Goal: Task Accomplishment & Management: Manage account settings

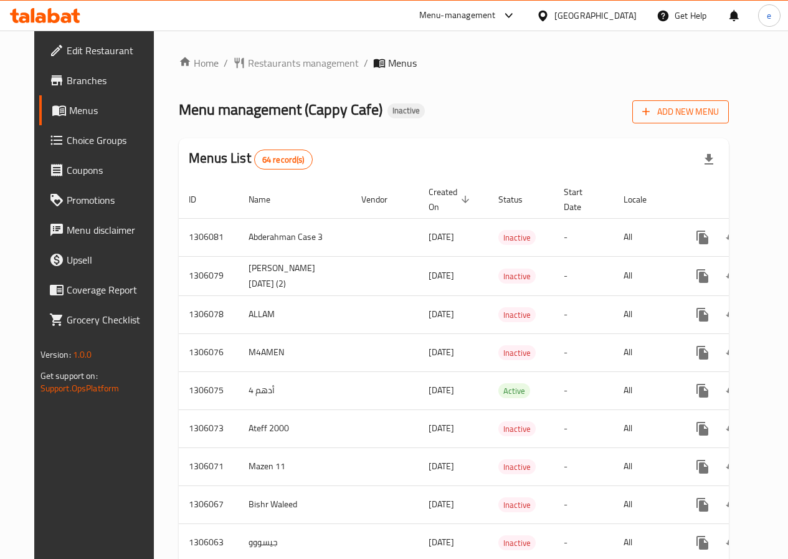
click at [718, 114] on span "Add New Menu" at bounding box center [680, 112] width 77 height 16
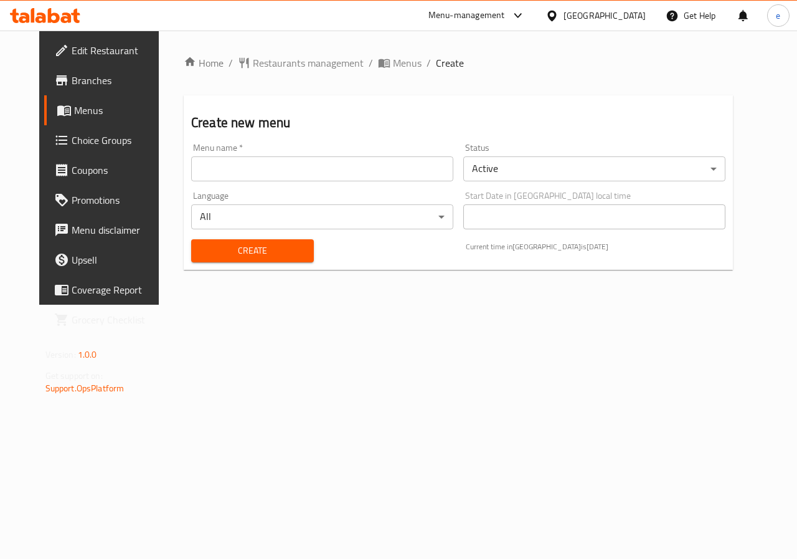
click at [280, 166] on input "text" at bounding box center [322, 168] width 262 height 25
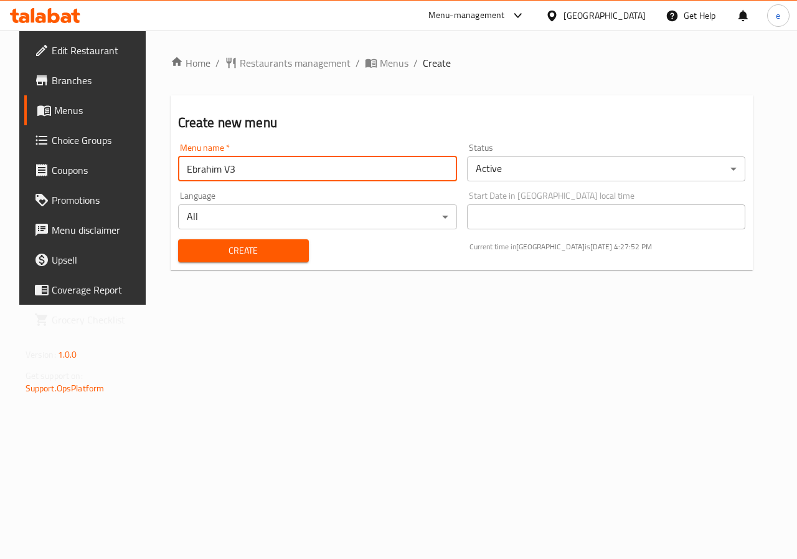
click at [262, 166] on input "Ebrahim V3" at bounding box center [317, 168] width 279 height 25
type input "Ebrahim V11"
click at [243, 248] on span "Create" at bounding box center [243, 251] width 111 height 16
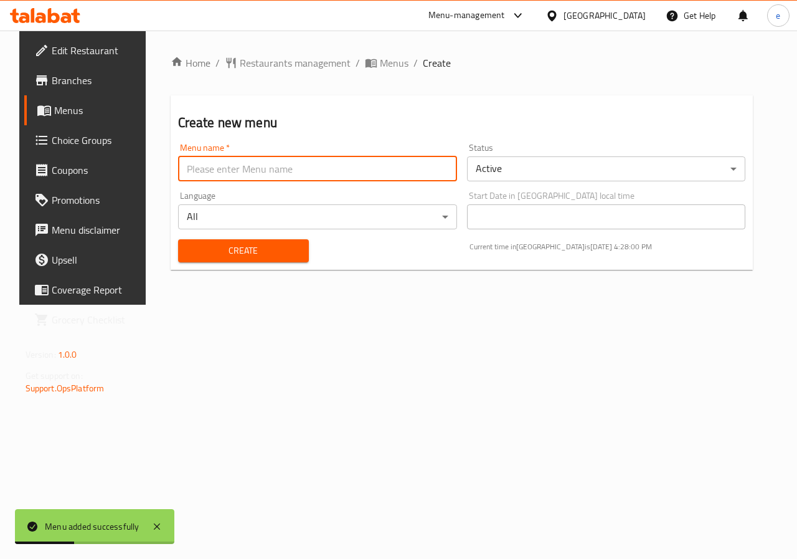
click at [394, 168] on input "text" at bounding box center [317, 168] width 279 height 25
click at [77, 109] on span "Menus" at bounding box center [98, 110] width 88 height 15
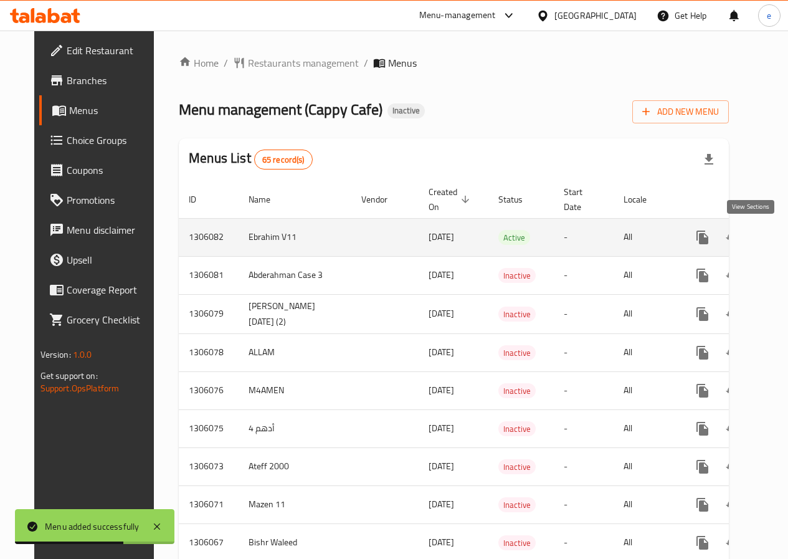
click at [785, 230] on icon "enhanced table" at bounding box center [792, 237] width 15 height 15
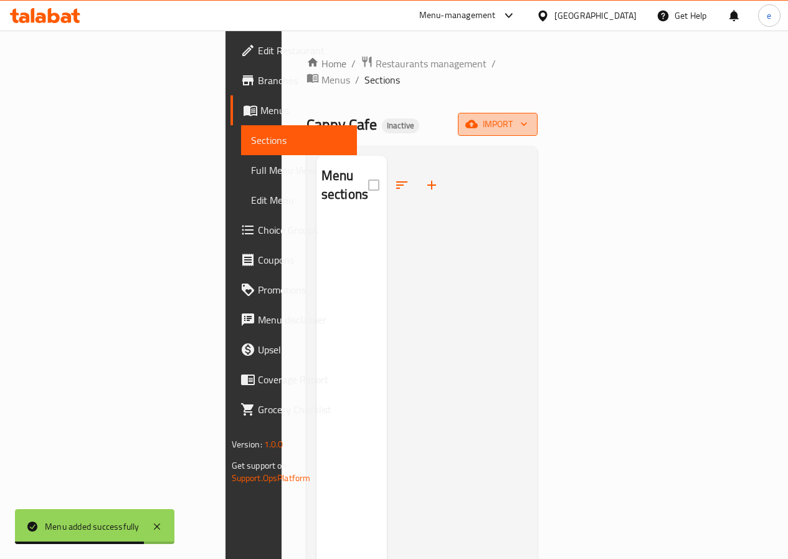
click at [527, 116] on span "import" at bounding box center [498, 124] width 60 height 16
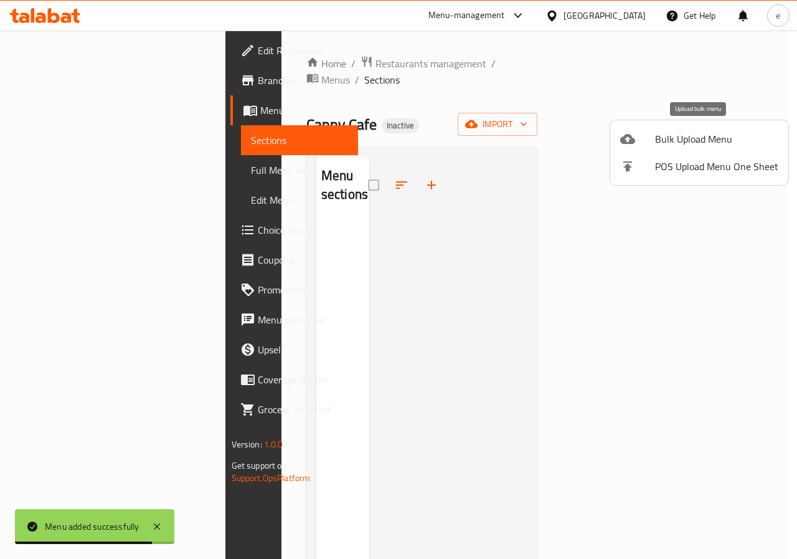
click at [702, 141] on span "Bulk Upload Menu" at bounding box center [716, 138] width 123 height 15
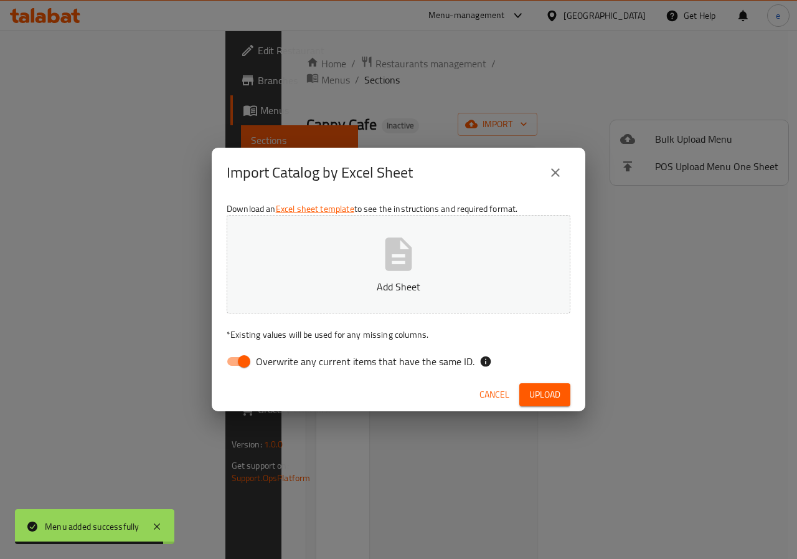
click at [418, 254] on button "Add Sheet" at bounding box center [399, 264] width 344 height 98
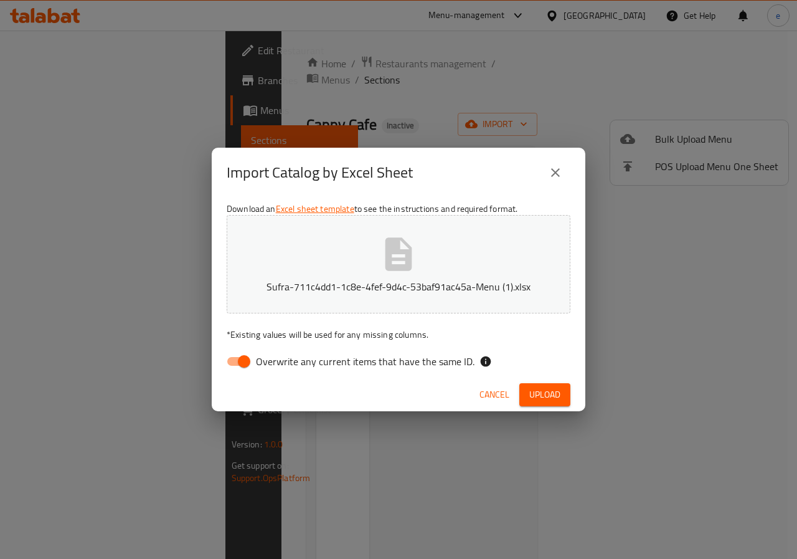
click at [231, 364] on input "Overwrite any current items that have the same ID." at bounding box center [244, 361] width 71 height 24
checkbox input "false"
click at [542, 398] on span "Upload" at bounding box center [544, 395] width 31 height 16
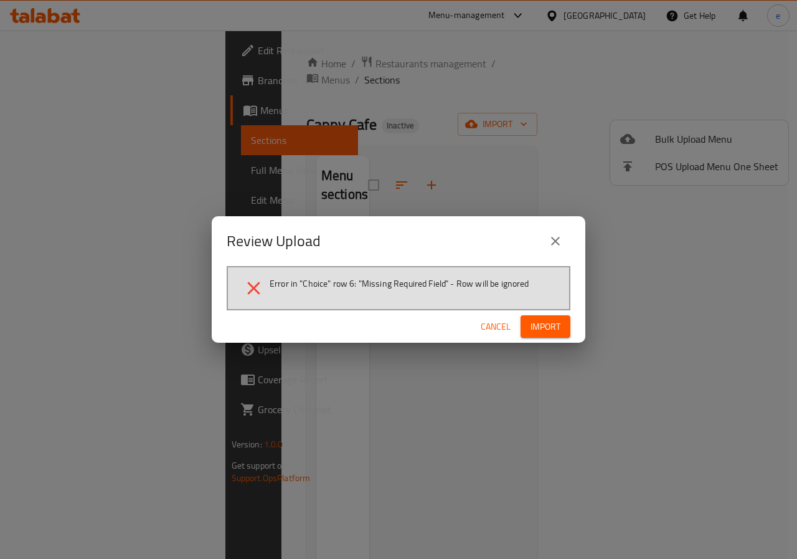
click at [551, 236] on icon "close" at bounding box center [555, 241] width 15 height 15
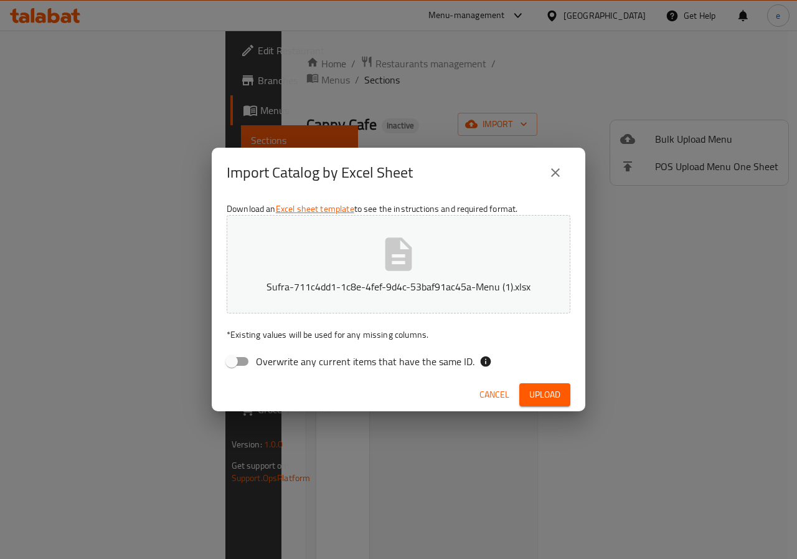
click at [556, 159] on button "close" at bounding box center [556, 173] width 30 height 30
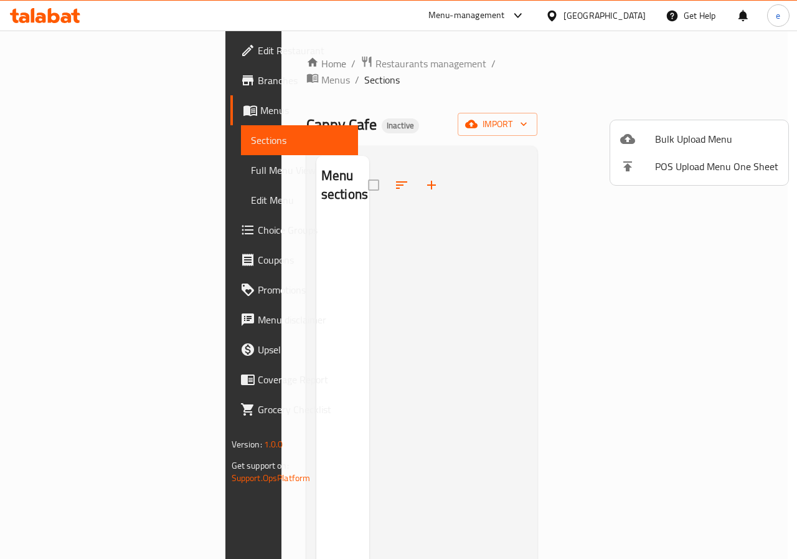
click at [686, 139] on span "Bulk Upload Menu" at bounding box center [716, 138] width 123 height 15
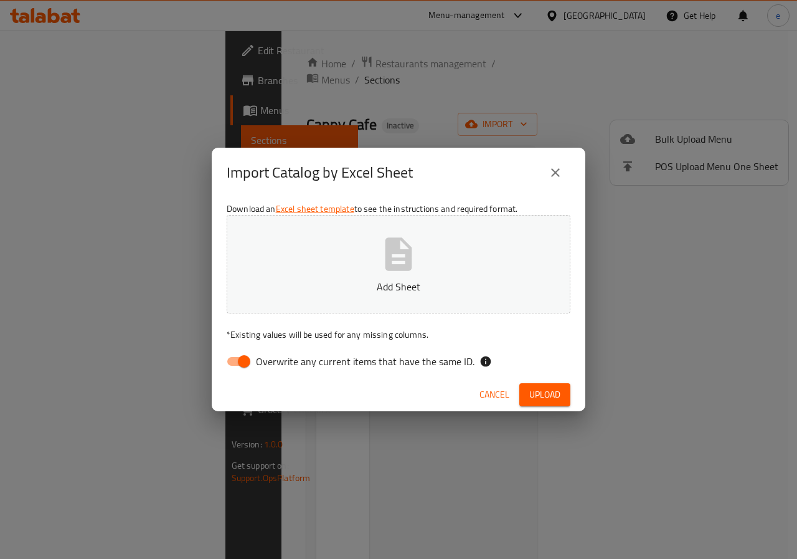
click at [472, 264] on button "Add Sheet" at bounding box center [399, 264] width 344 height 98
click at [250, 359] on input "Overwrite any current items that have the same ID." at bounding box center [244, 361] width 71 height 24
checkbox input "false"
click at [549, 398] on span "Upload" at bounding box center [544, 395] width 31 height 16
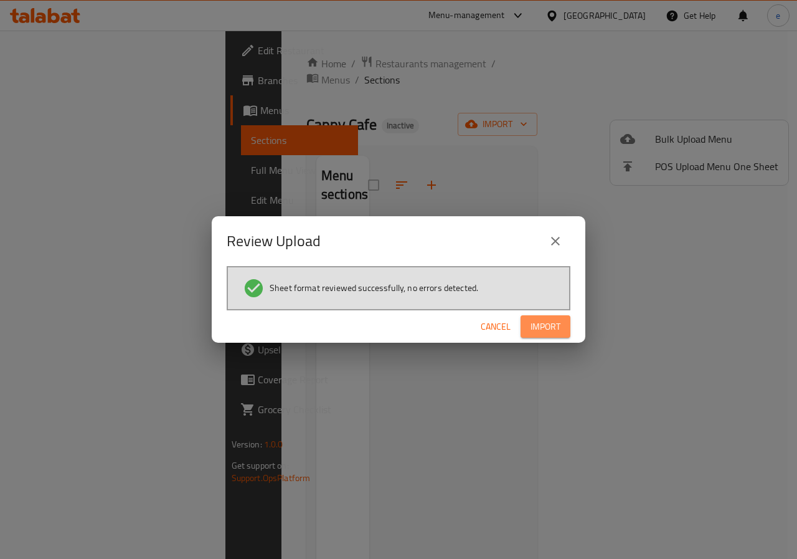
click at [549, 325] on span "Import" at bounding box center [546, 327] width 30 height 16
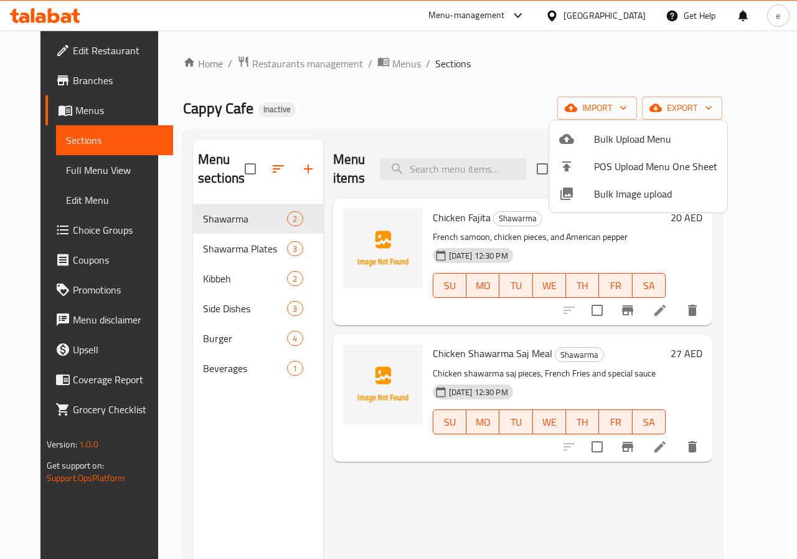
click at [397, 161] on div at bounding box center [398, 279] width 797 height 559
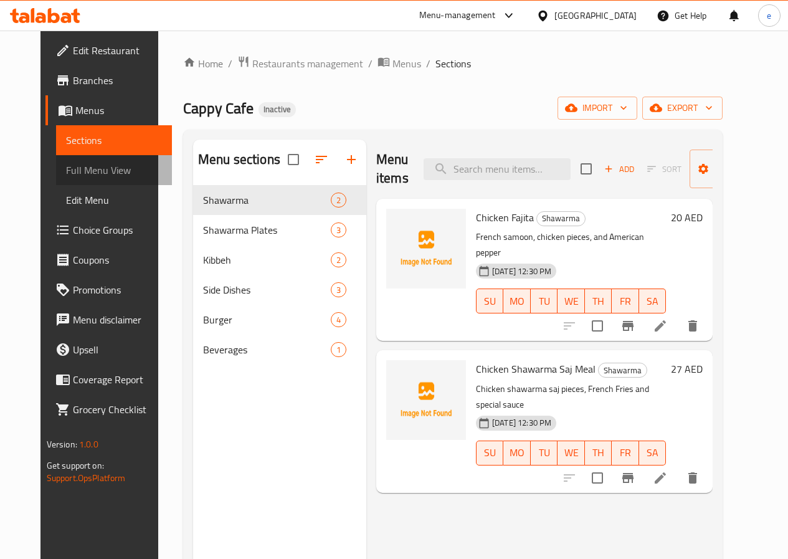
click at [86, 168] on span "Full Menu View" at bounding box center [114, 170] width 96 height 15
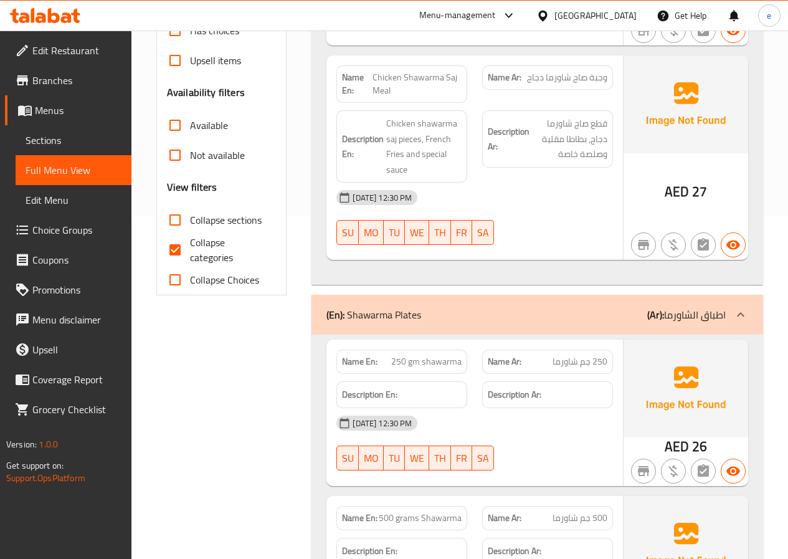
scroll to position [374, 0]
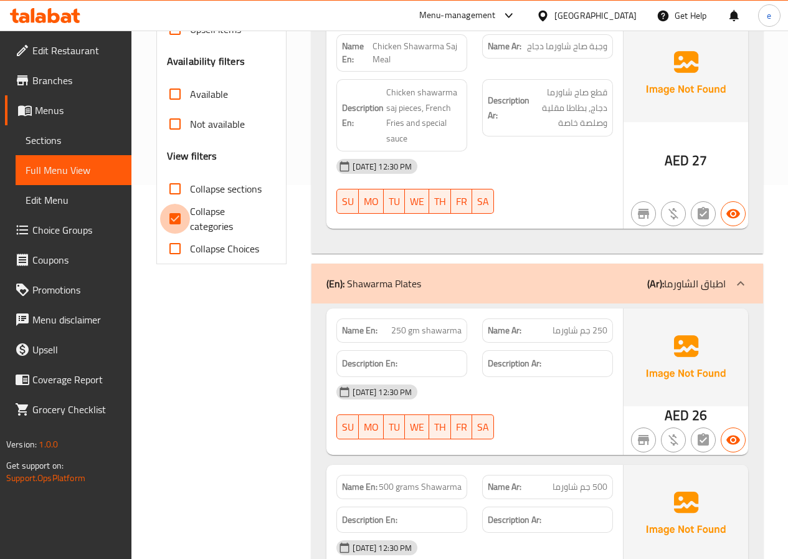
click at [184, 222] on input "Collapse categories" at bounding box center [175, 219] width 30 height 30
checkbox input "false"
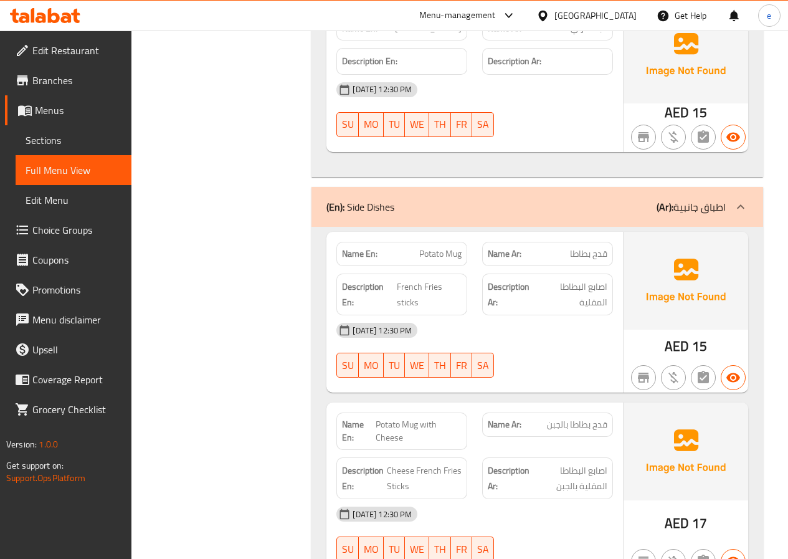
scroll to position [1444, 0]
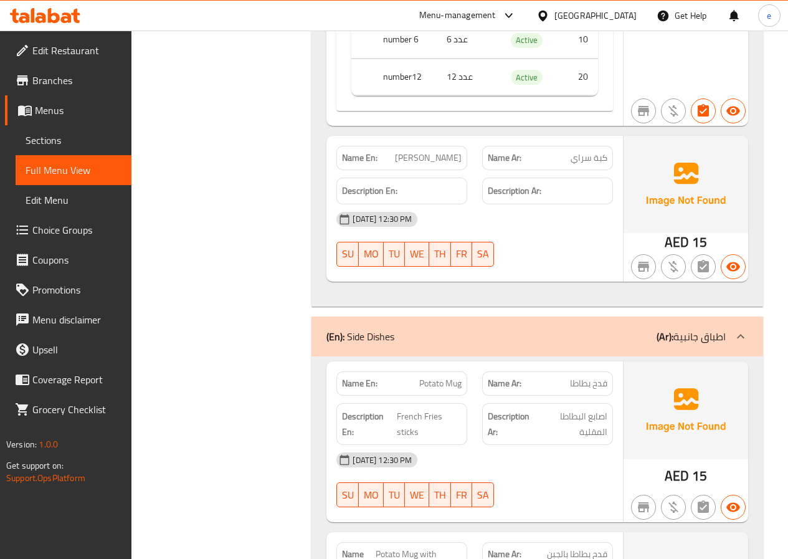
click at [49, 118] on span "Menus" at bounding box center [78, 110] width 87 height 15
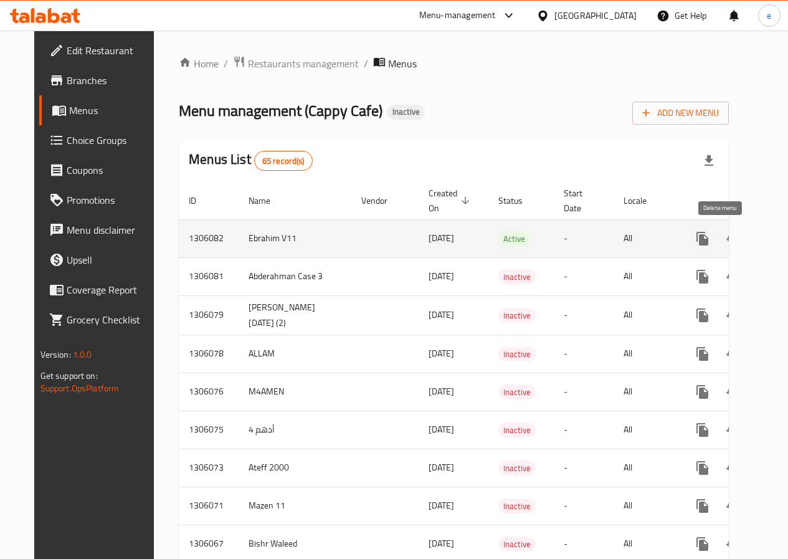
click at [755, 234] on icon "enhanced table" at bounding box center [762, 238] width 15 height 15
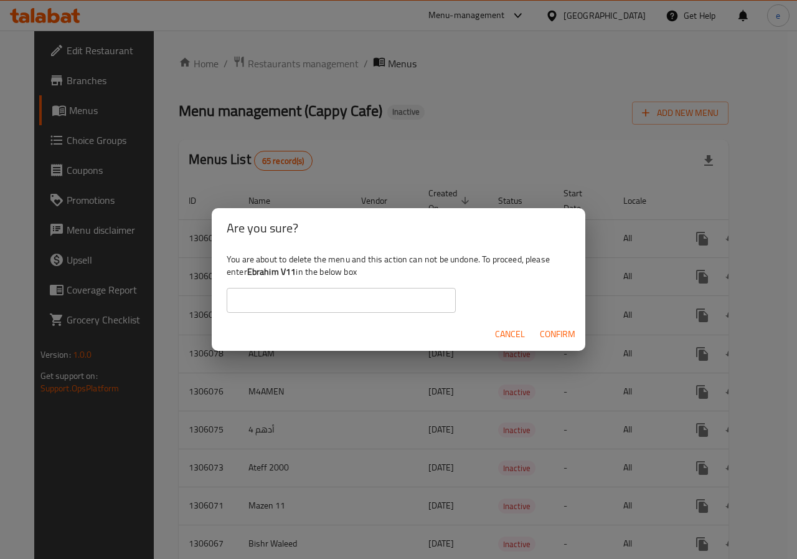
click at [504, 331] on span "Cancel" at bounding box center [510, 334] width 30 height 16
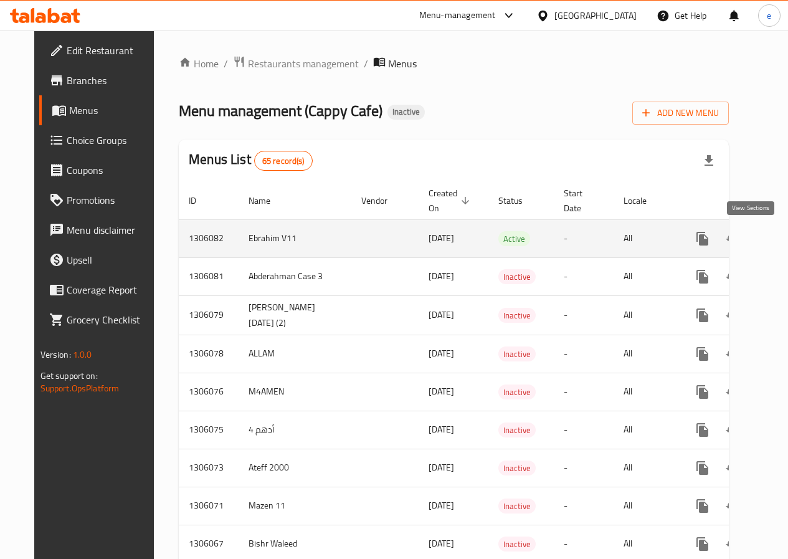
click at [785, 244] on icon "enhanced table" at bounding box center [792, 238] width 15 height 15
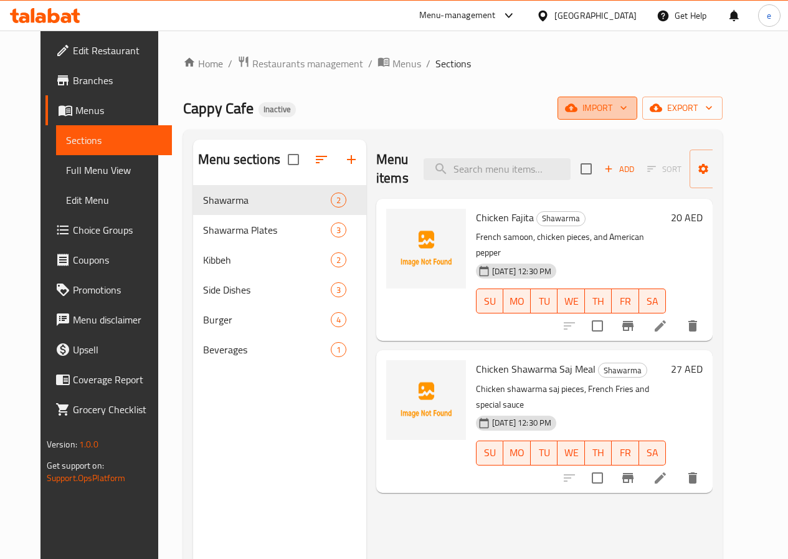
click at [627, 115] on span "import" at bounding box center [597, 108] width 60 height 16
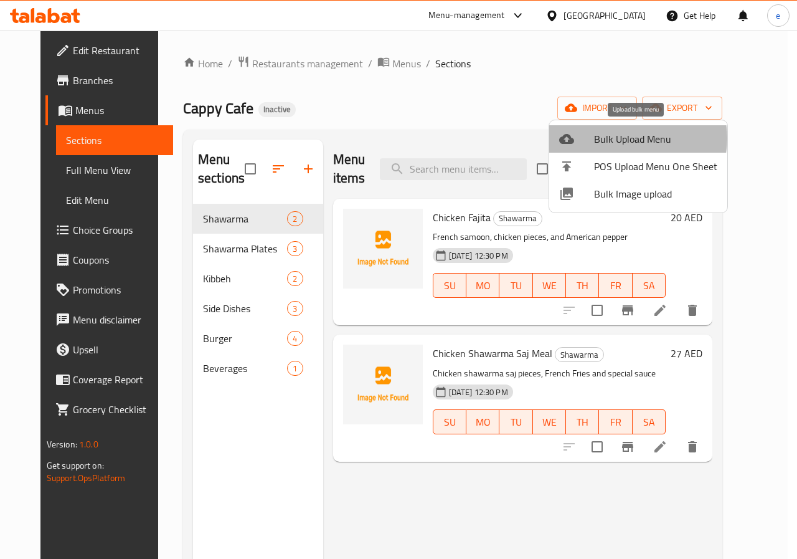
click at [631, 138] on span "Bulk Upload Menu" at bounding box center [655, 138] width 123 height 15
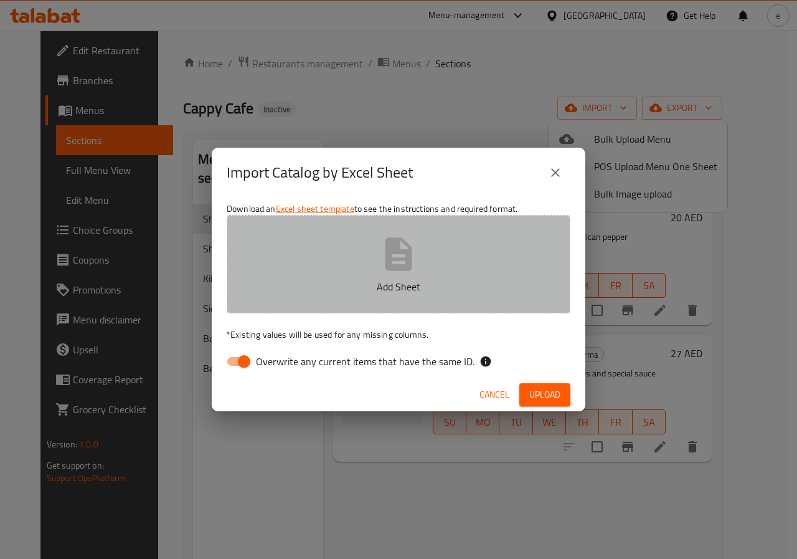
click at [380, 267] on icon "button" at bounding box center [399, 254] width 40 height 40
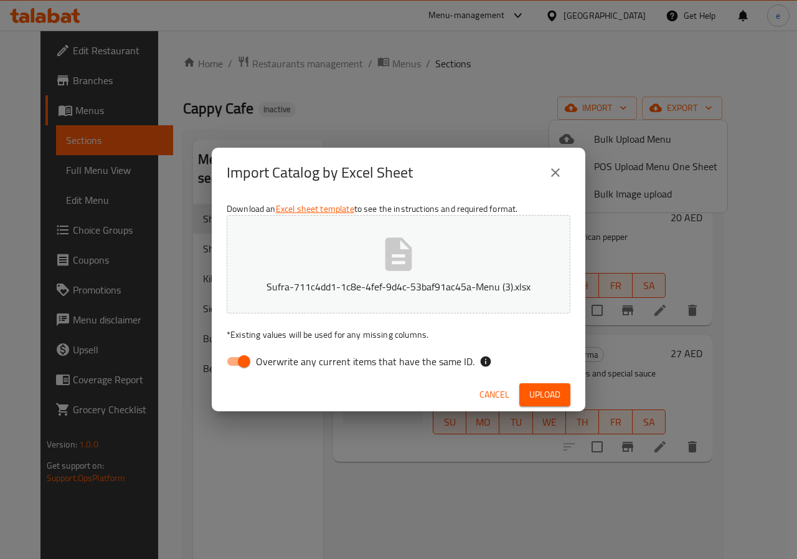
click at [425, 362] on span "Overwrite any current items that have the same ID." at bounding box center [365, 361] width 219 height 15
click at [280, 362] on input "Overwrite any current items that have the same ID." at bounding box center [244, 361] width 71 height 24
checkbox input "false"
click at [536, 384] on button "Upload" at bounding box center [544, 394] width 51 height 23
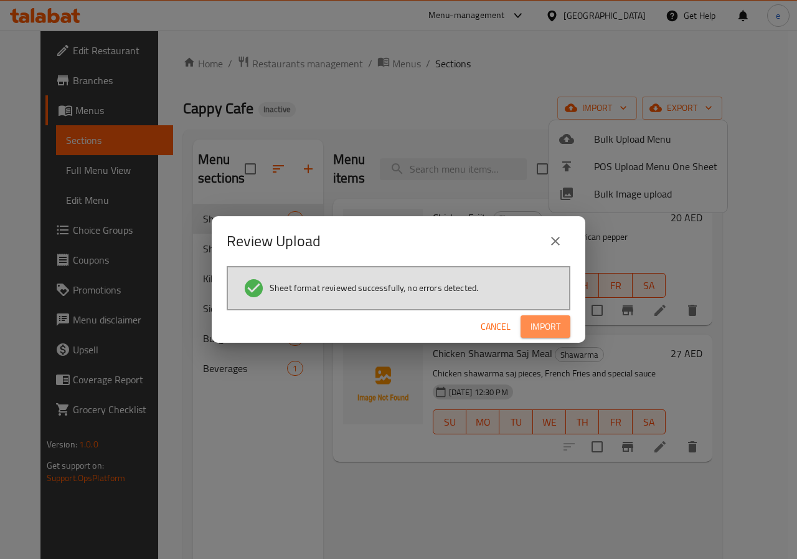
click at [536, 331] on span "Import" at bounding box center [546, 327] width 30 height 16
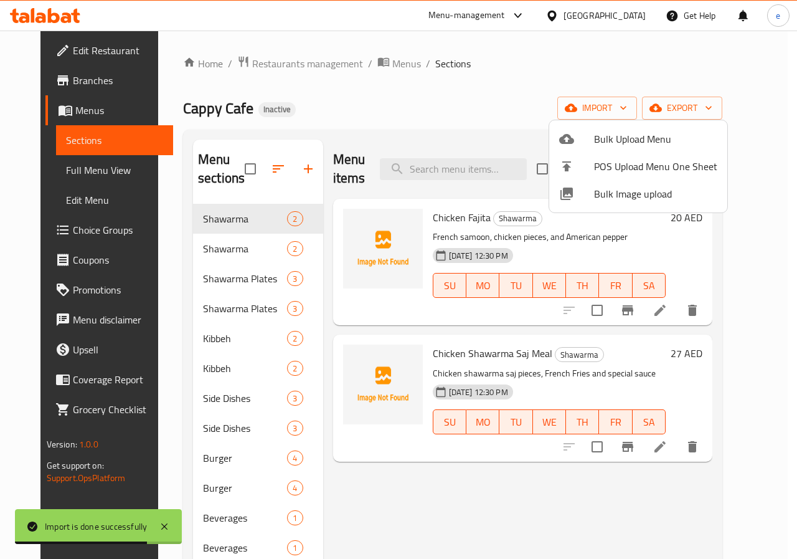
click at [58, 124] on div at bounding box center [398, 279] width 797 height 559
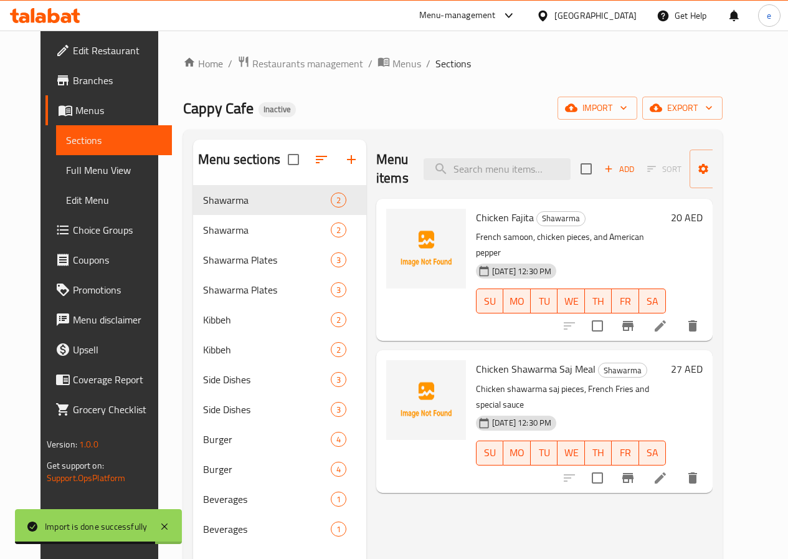
click at [75, 113] on span "Menus" at bounding box center [118, 110] width 87 height 15
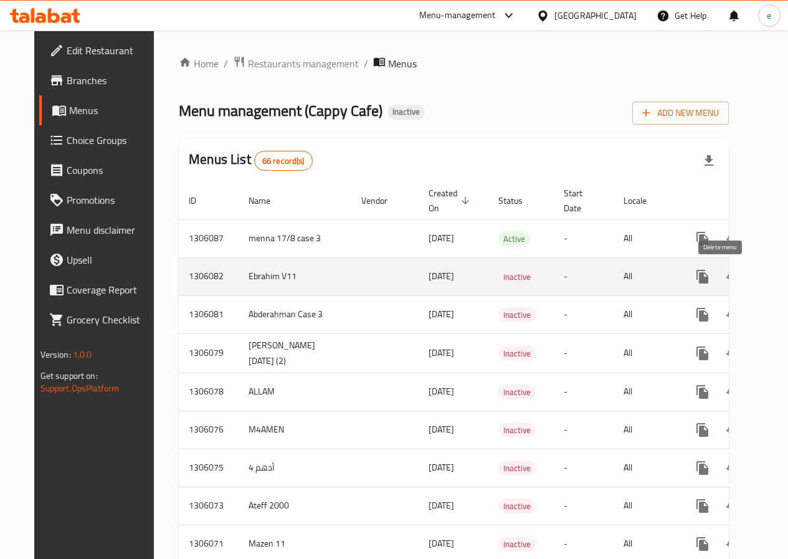
click at [758, 281] on icon "enhanced table" at bounding box center [762, 276] width 9 height 11
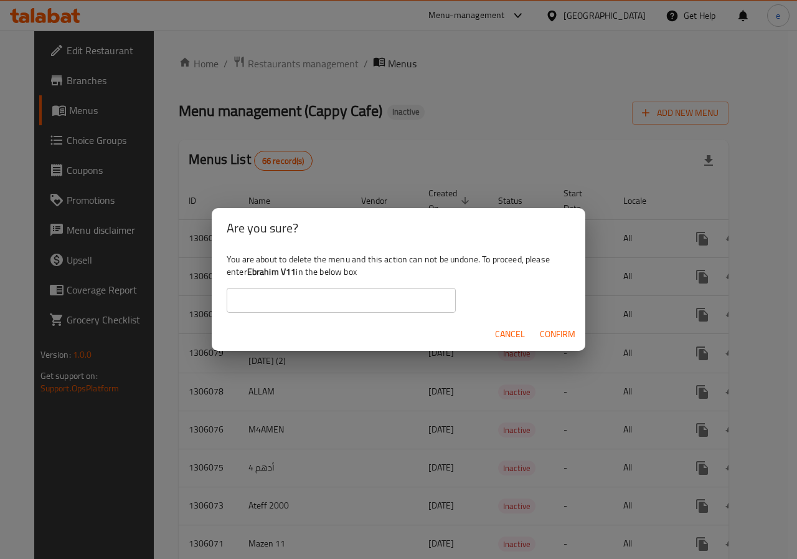
click at [404, 295] on input "text" at bounding box center [341, 300] width 229 height 25
click at [310, 306] on input "Ebrahim V5" at bounding box center [341, 300] width 229 height 25
type input "Ebrahim V11"
click at [562, 333] on span "Confirm" at bounding box center [557, 334] width 35 height 16
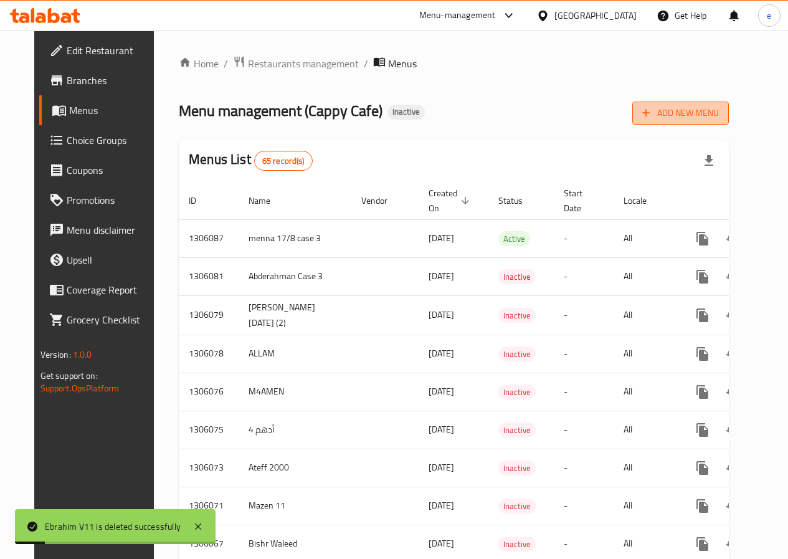
click at [719, 112] on span "Add New Menu" at bounding box center [680, 113] width 77 height 16
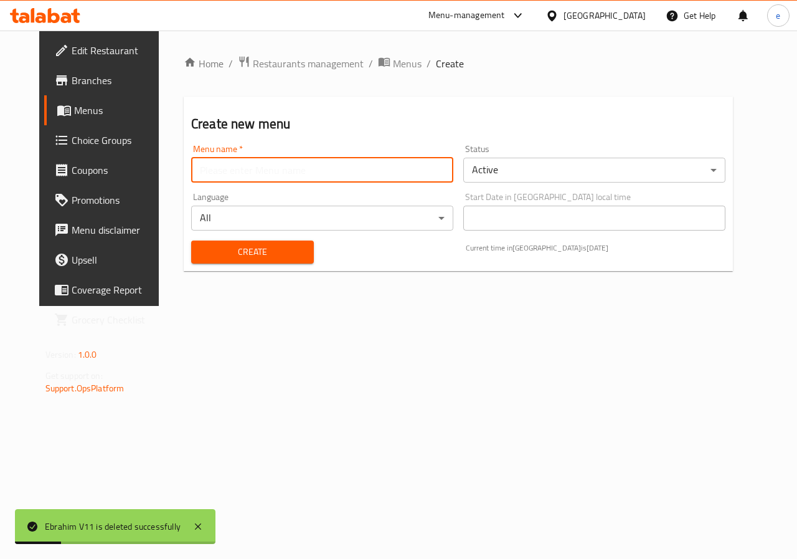
click at [346, 178] on input "text" at bounding box center [322, 170] width 262 height 25
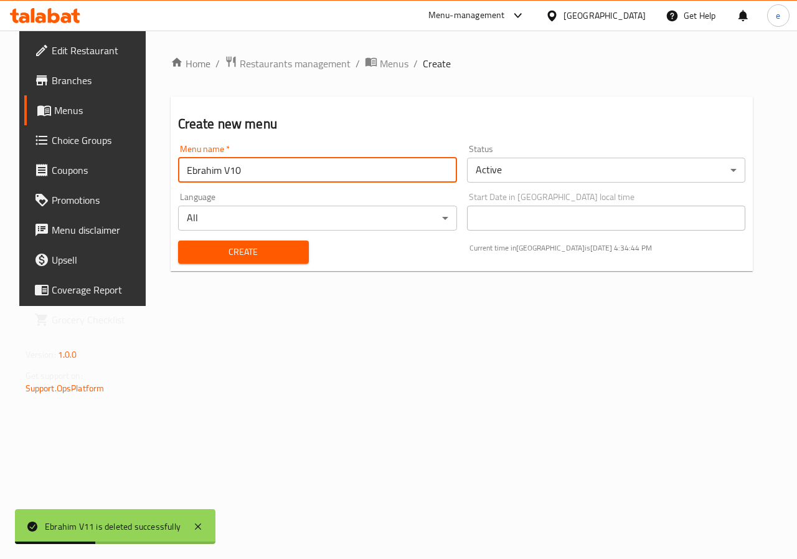
click at [270, 168] on input "Ebrahim V10" at bounding box center [317, 170] width 279 height 25
type input "Ebrahim V11"
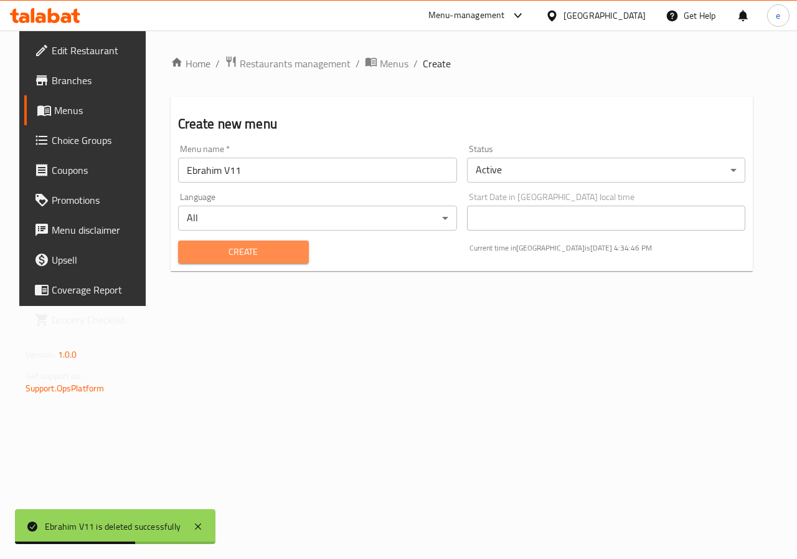
click at [237, 249] on span "Create" at bounding box center [243, 252] width 111 height 16
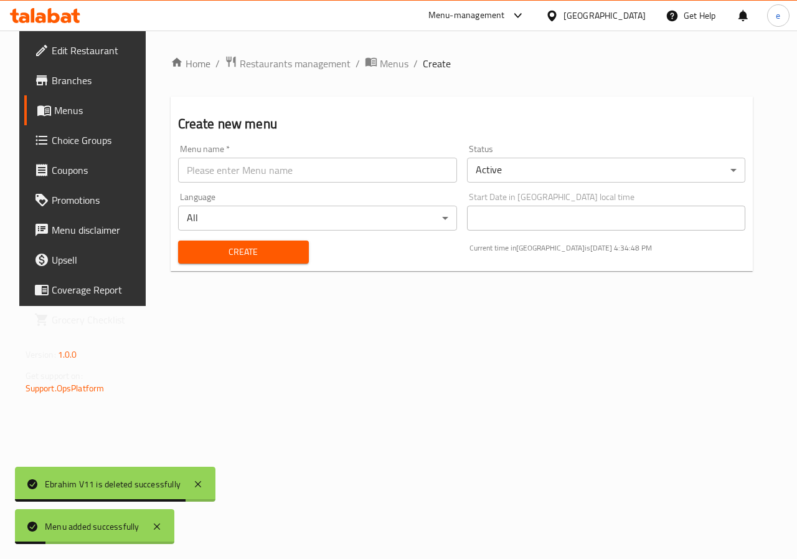
click at [54, 118] on span "Menus" at bounding box center [98, 110] width 88 height 15
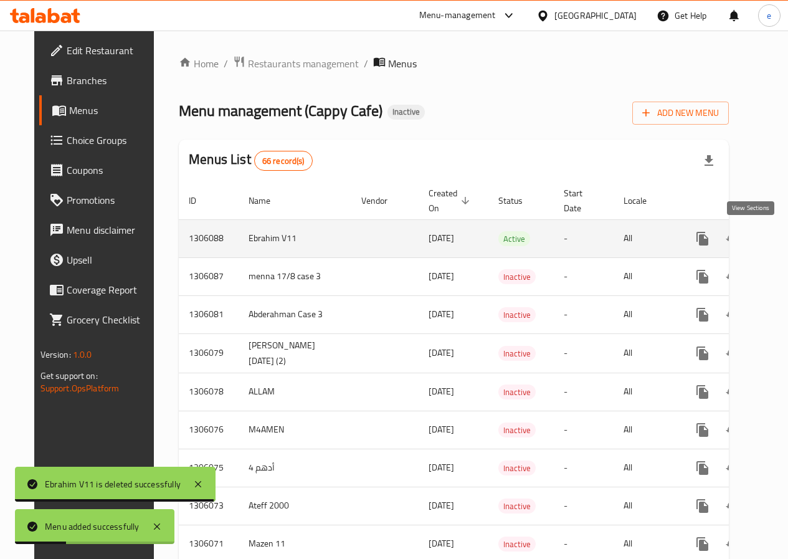
click at [785, 240] on icon "enhanced table" at bounding box center [792, 238] width 15 height 15
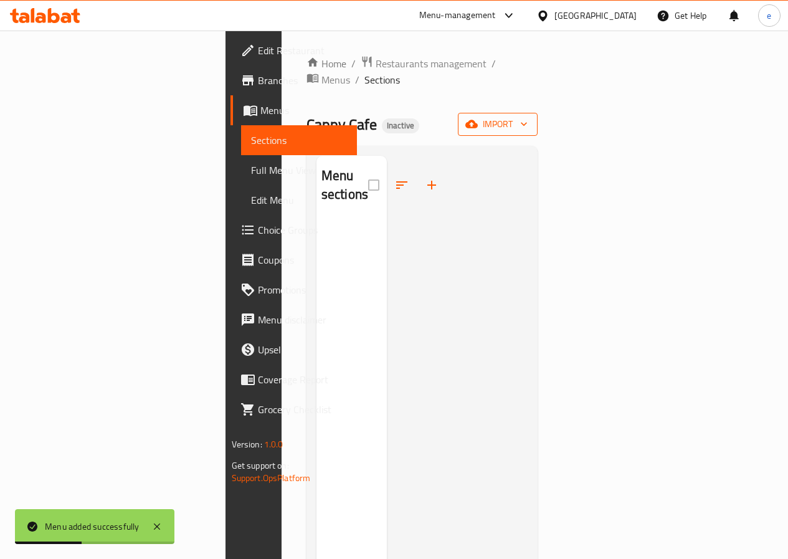
click at [527, 116] on span "import" at bounding box center [498, 124] width 60 height 16
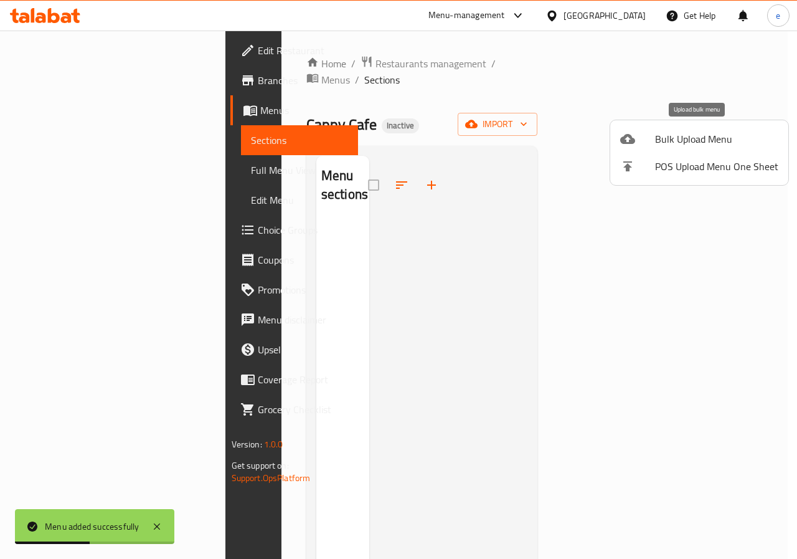
click at [700, 132] on span "Bulk Upload Menu" at bounding box center [716, 138] width 123 height 15
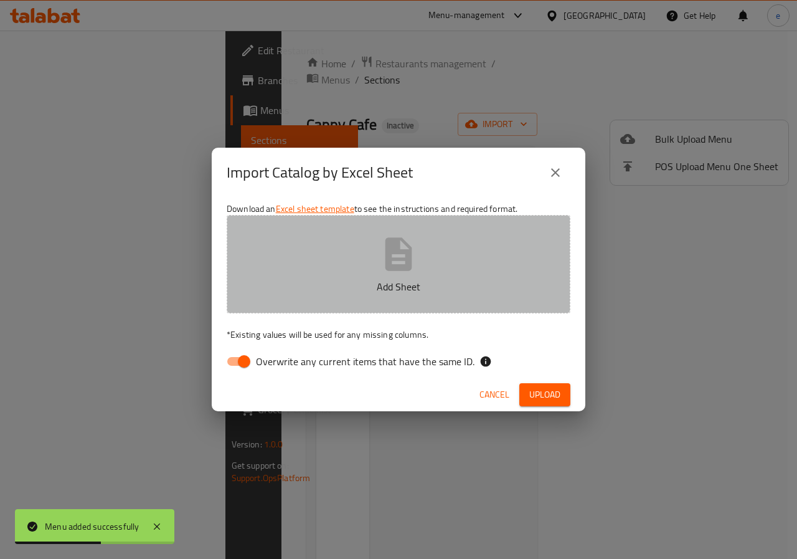
click at [417, 259] on icon "button" at bounding box center [399, 254] width 40 height 40
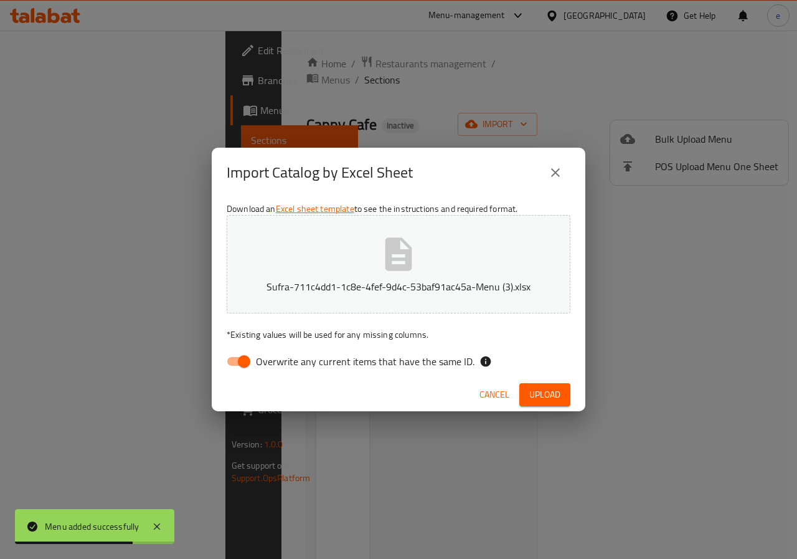
click at [237, 357] on input "Overwrite any current items that have the same ID." at bounding box center [244, 361] width 71 height 24
checkbox input "false"
click at [509, 378] on div "Cancel Upload" at bounding box center [399, 394] width 374 height 33
click at [524, 384] on button "Upload" at bounding box center [544, 394] width 51 height 23
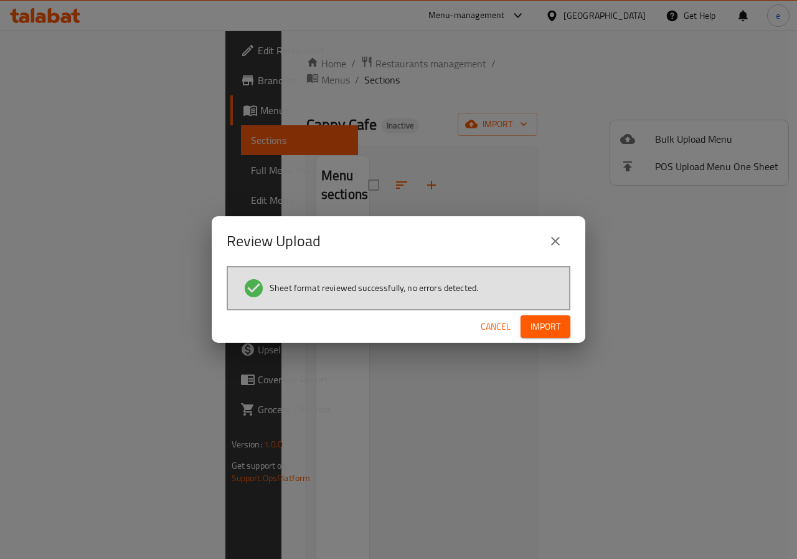
click at [587, 323] on div "Review Upload Sheet format reviewed successfully, no errors detected. Cancel Im…" at bounding box center [398, 279] width 797 height 559
click at [556, 322] on span "Import" at bounding box center [546, 327] width 30 height 16
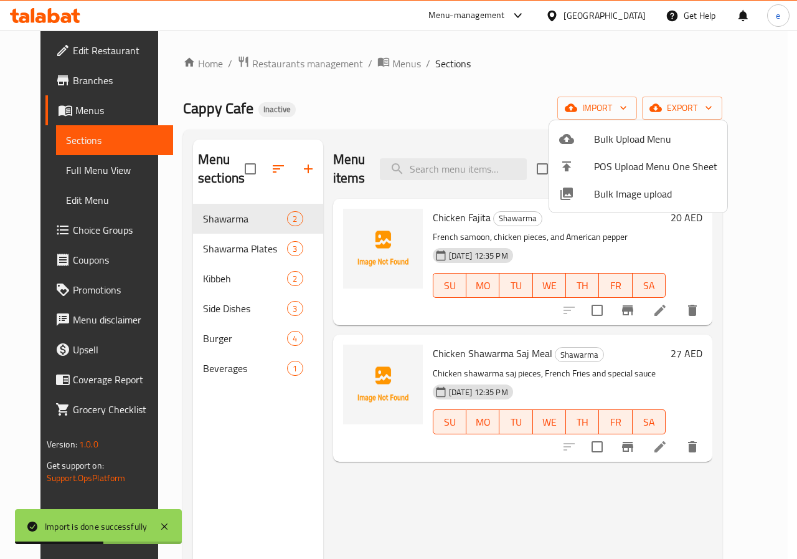
click at [97, 177] on div at bounding box center [398, 279] width 797 height 559
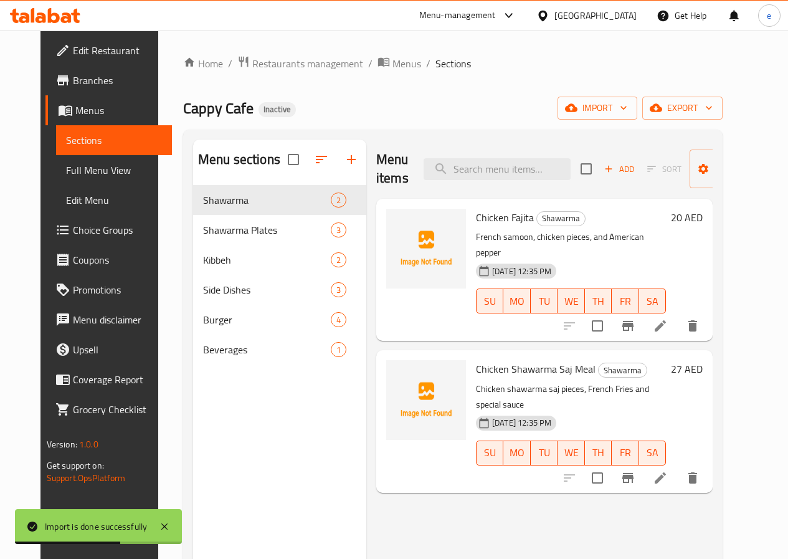
click at [95, 176] on span "Full Menu View" at bounding box center [114, 170] width 96 height 15
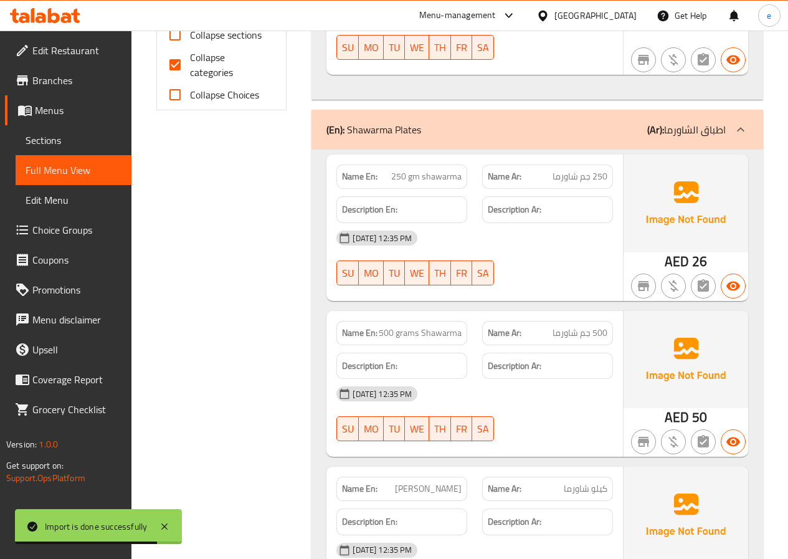
scroll to position [436, 0]
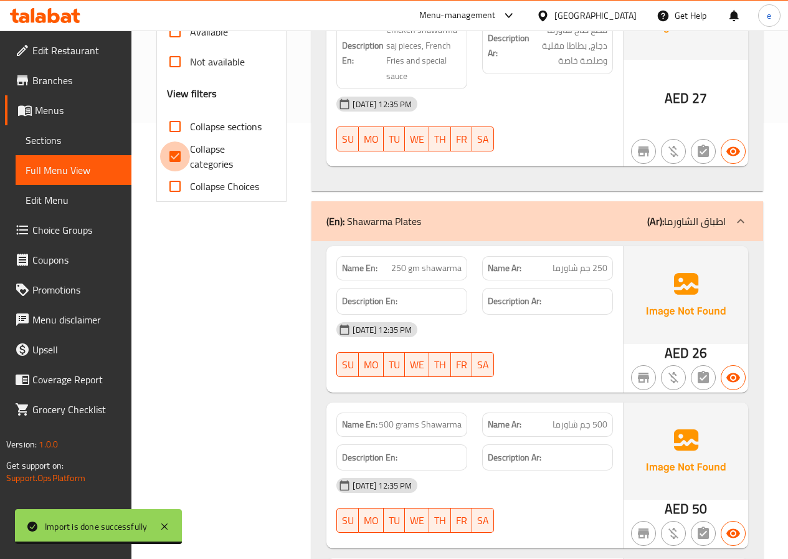
click at [182, 154] on input "Collapse categories" at bounding box center [175, 156] width 30 height 30
checkbox input "false"
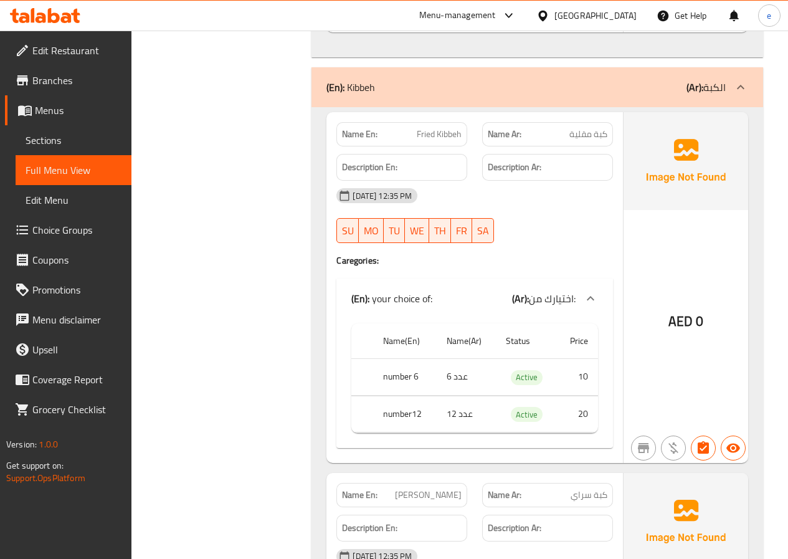
scroll to position [1059, 0]
